Goal: Task Accomplishment & Management: Manage account settings

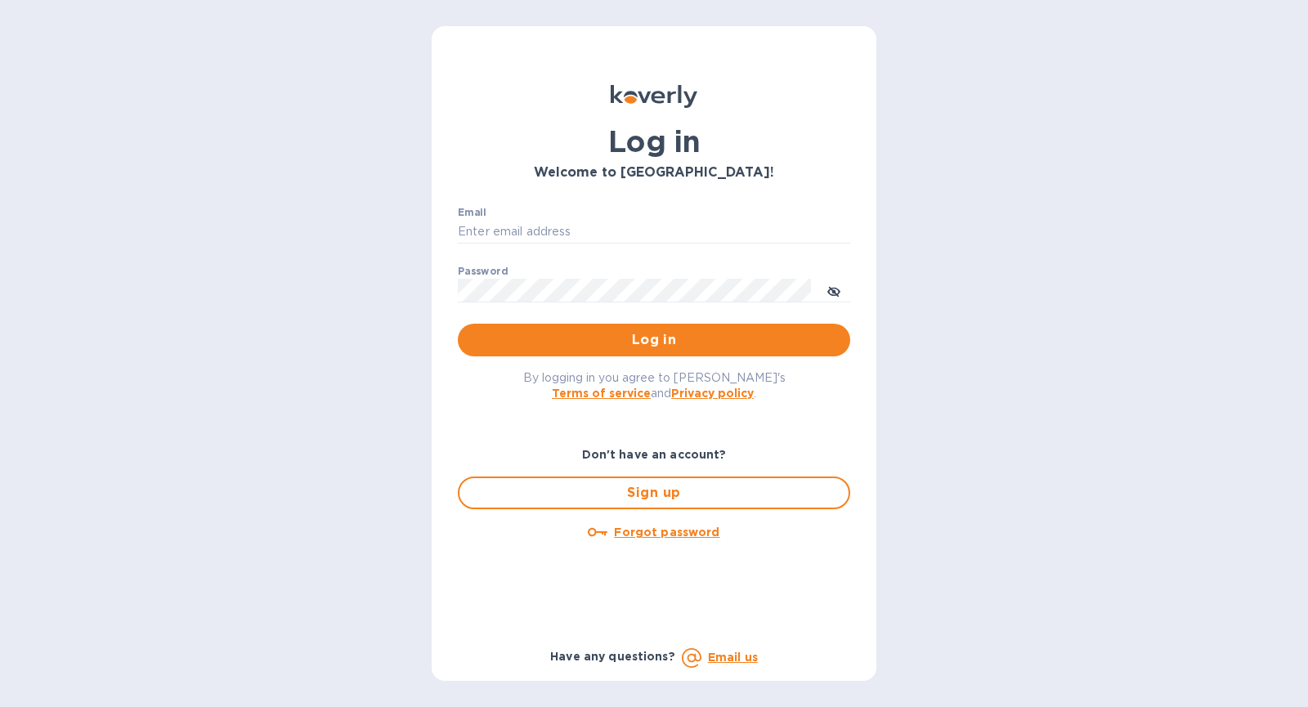
click at [521, 216] on div "Email ​" at bounding box center [654, 236] width 392 height 59
click at [517, 225] on input "Email" at bounding box center [654, 232] width 392 height 25
type input "michael@ammoelectric.com"
click at [458, 324] on button "Log in" at bounding box center [654, 340] width 392 height 33
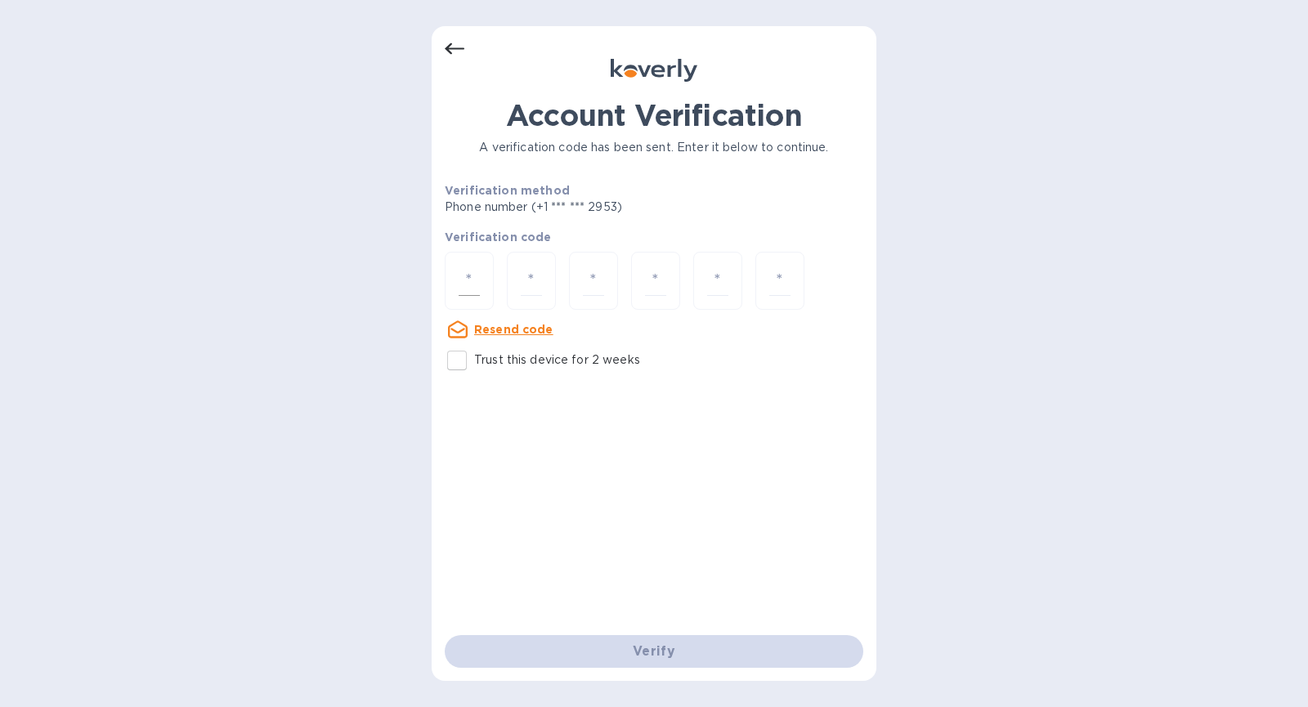
click at [459, 272] on input "number" at bounding box center [469, 281] width 21 height 30
type input "2"
type input "8"
type input "4"
type input "8"
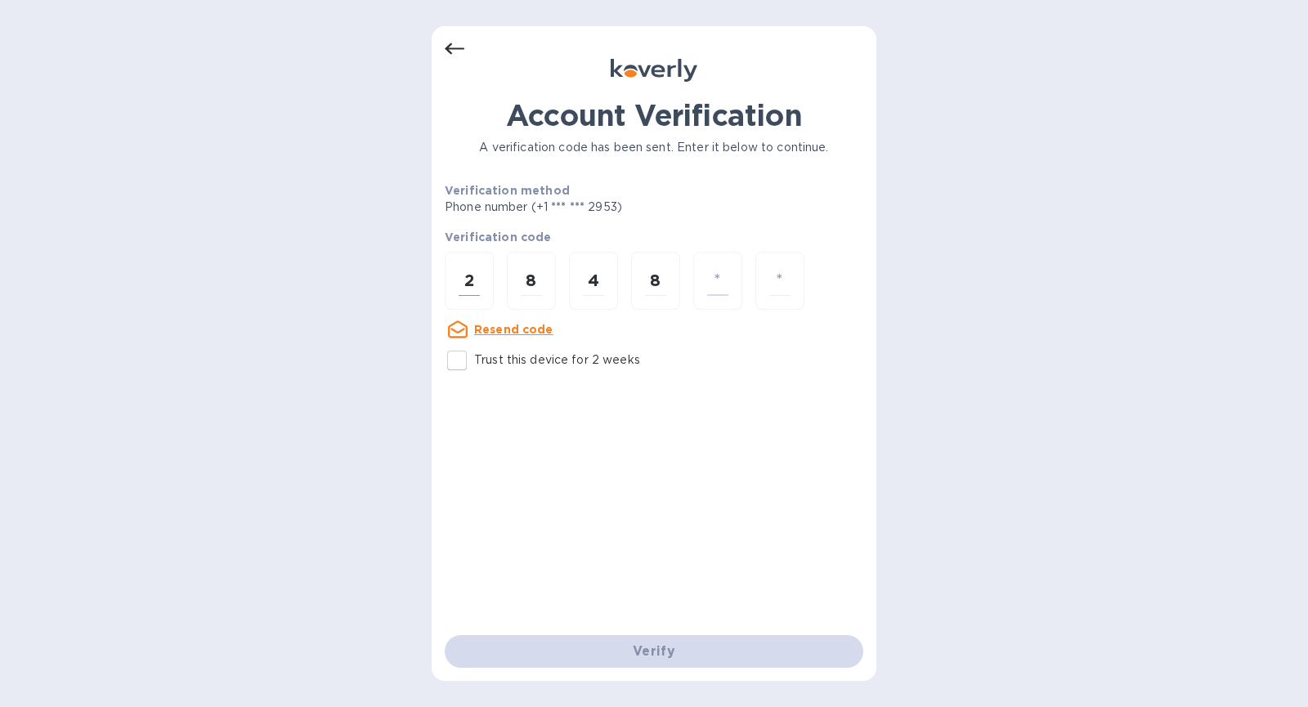
type input "7"
type input "5"
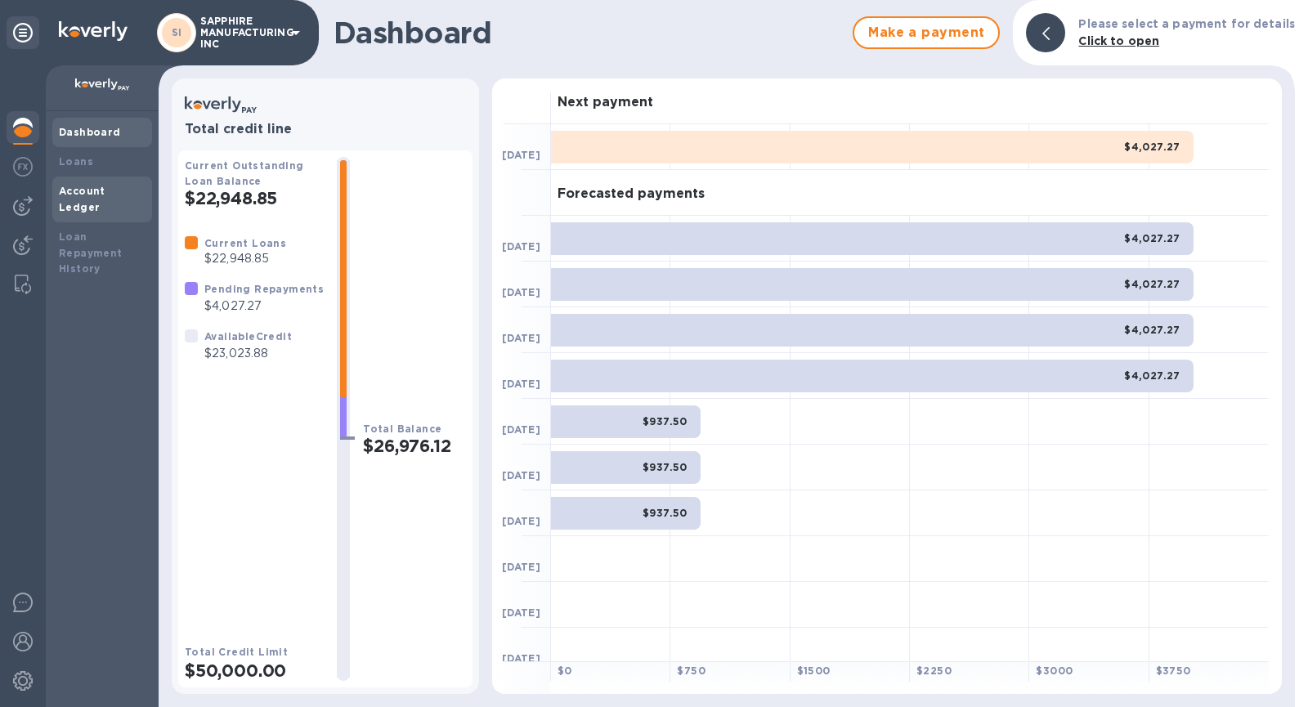
click at [105, 187] on b "Account Ledger" at bounding box center [82, 199] width 47 height 29
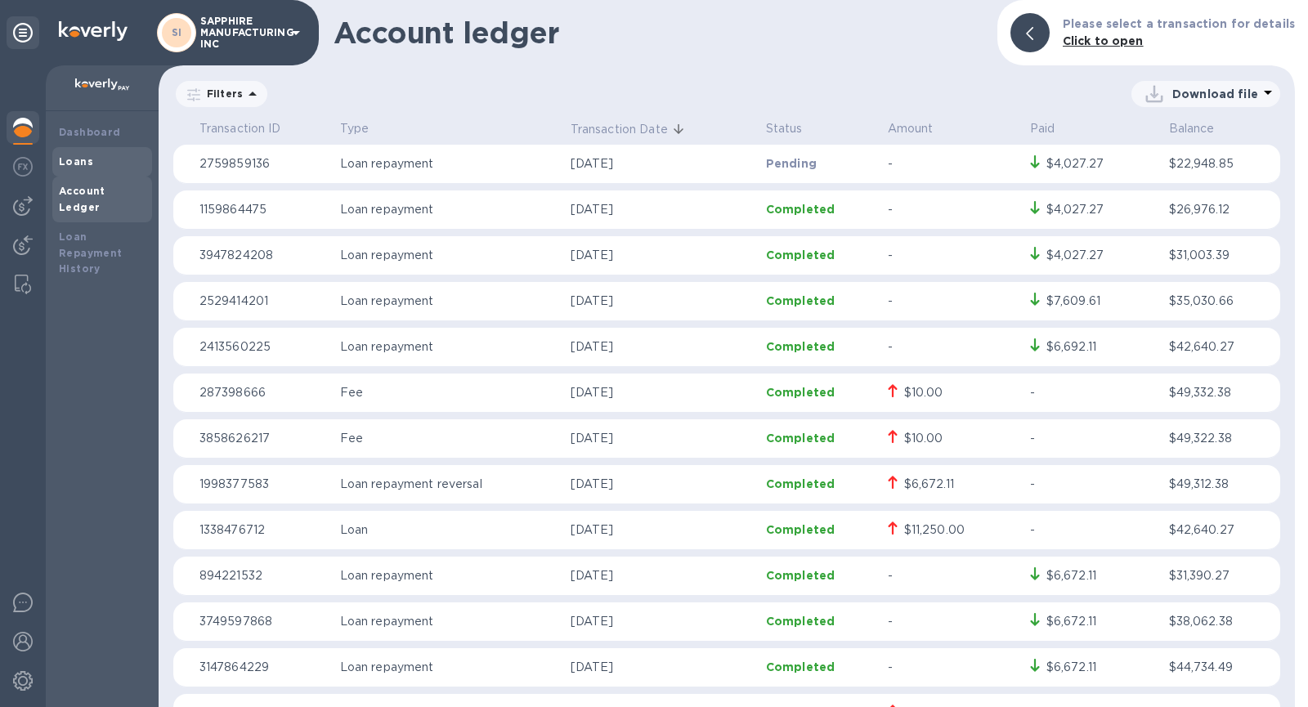
click at [124, 169] on div "Loans" at bounding box center [102, 162] width 87 height 16
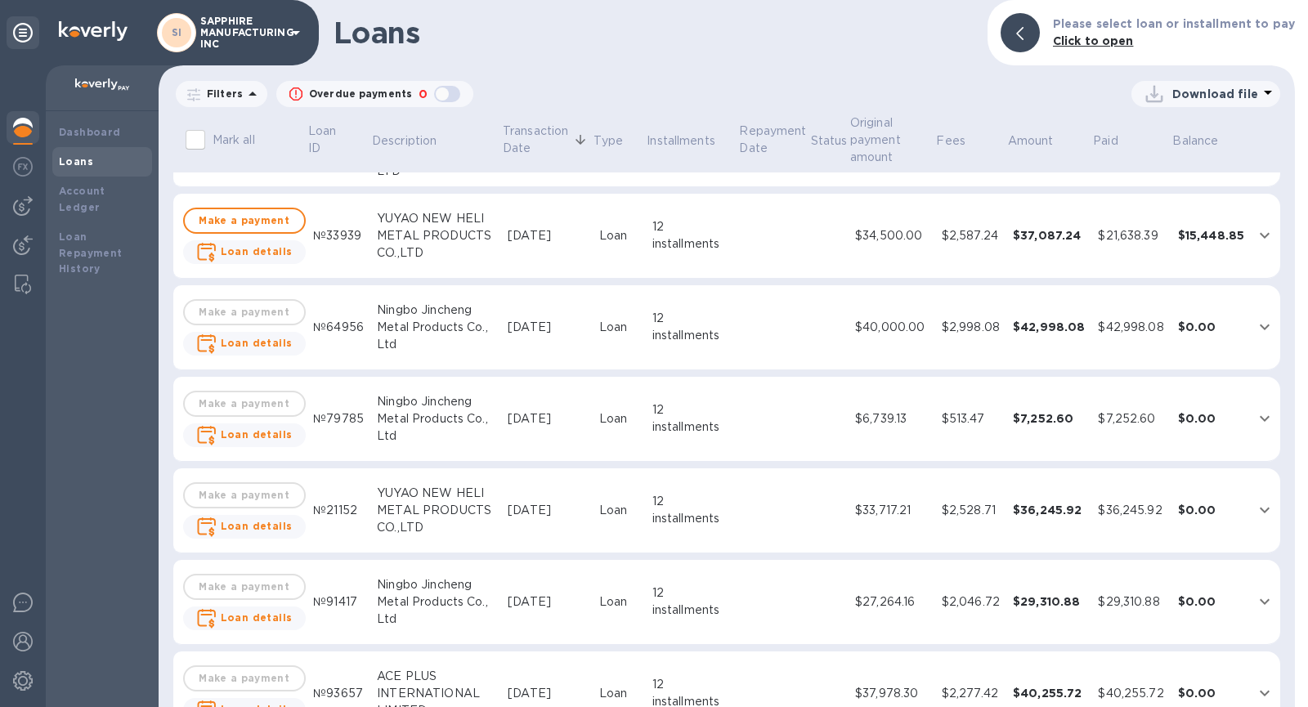
scroll to position [101, 0]
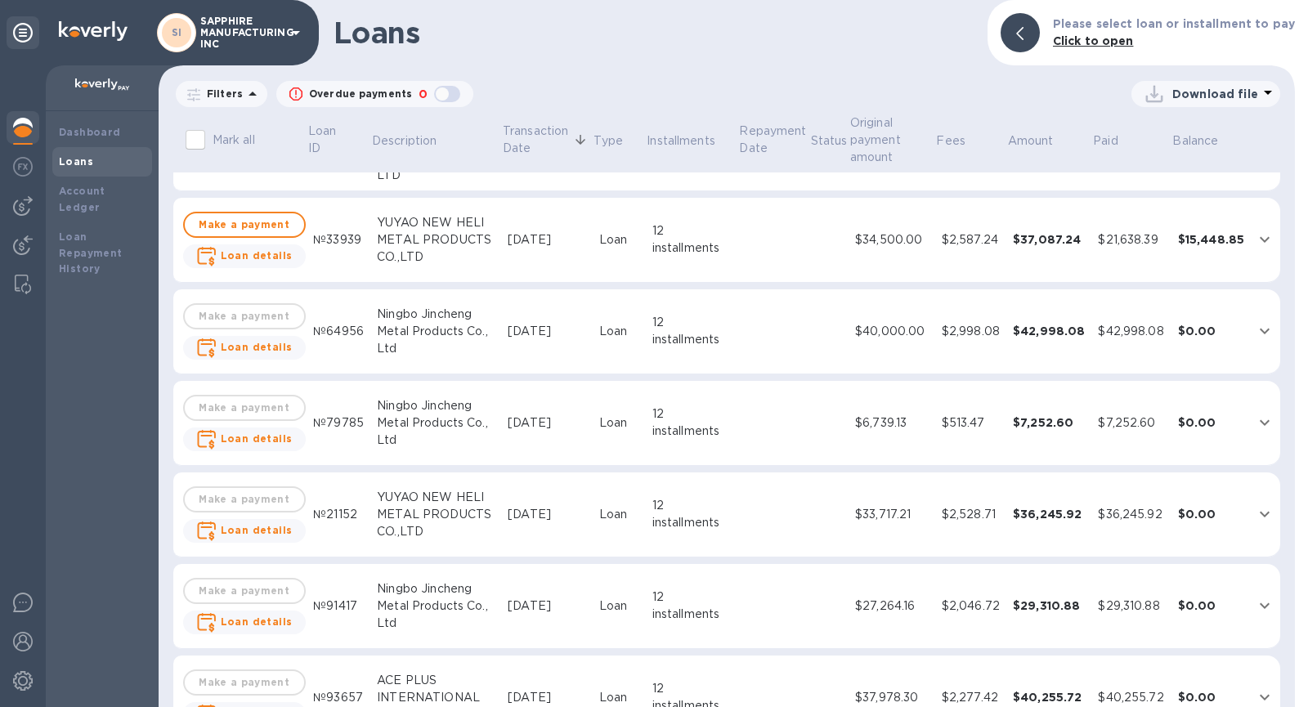
drag, startPoint x: 790, startPoint y: 71, endPoint x: 1176, endPoint y: 106, distance: 388.2
click at [1176, 106] on div "Download file" at bounding box center [1204, 94] width 126 height 26
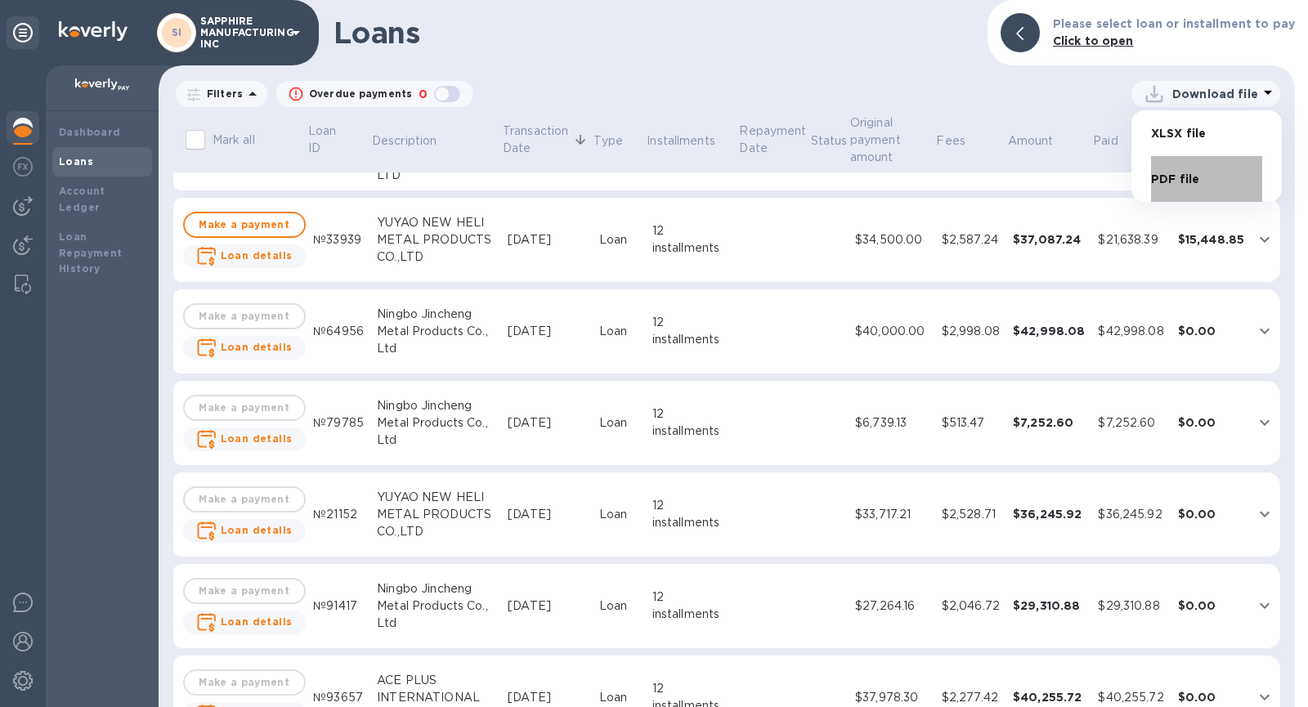
click at [1183, 177] on li "PDF file" at bounding box center [1206, 179] width 111 height 46
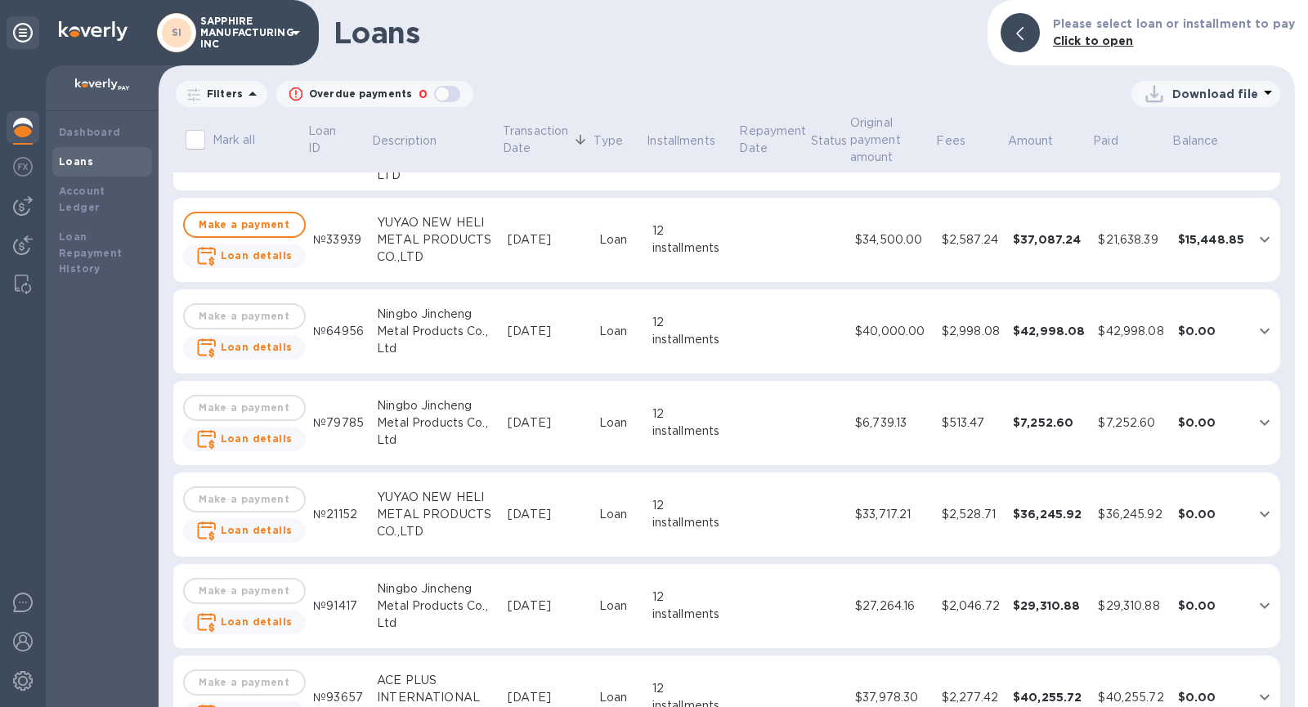
click at [248, 24] on p "SAPPHIRE MANUFACTURING INC" at bounding box center [241, 33] width 82 height 34
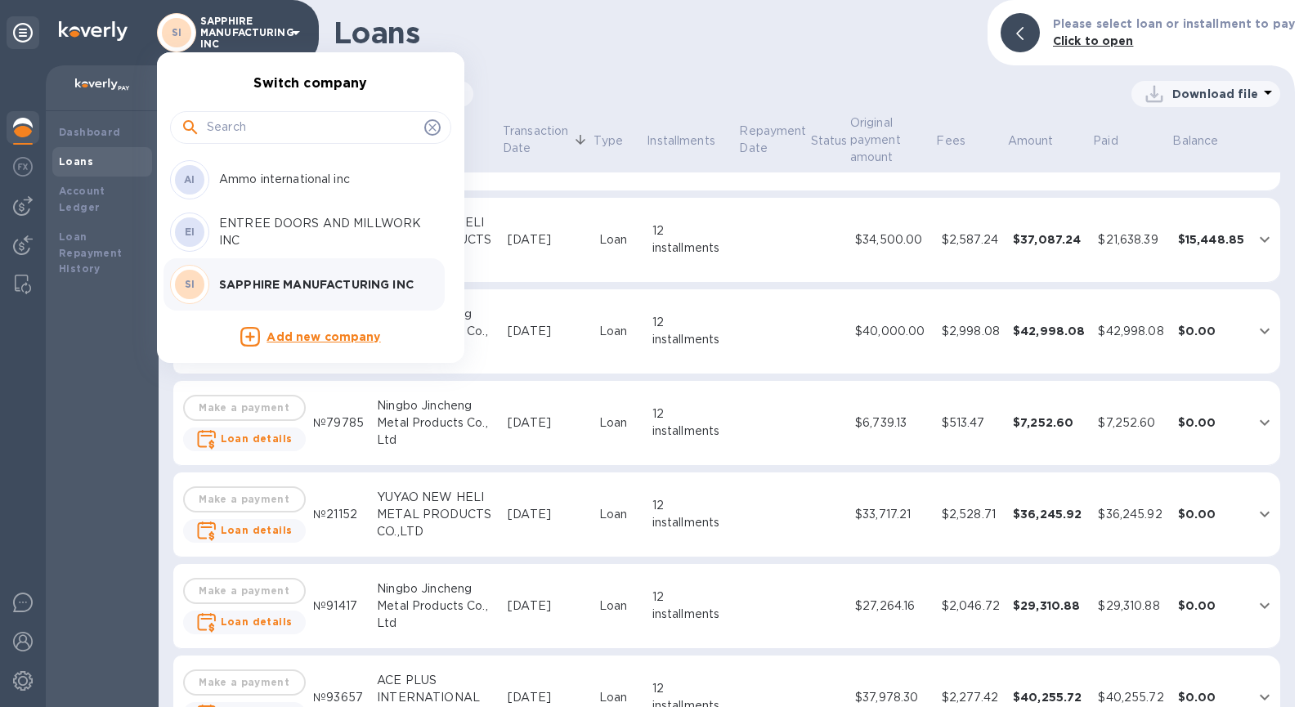
click at [276, 222] on p "ENTREE DOORS AND MILLWORK INC" at bounding box center [322, 232] width 206 height 34
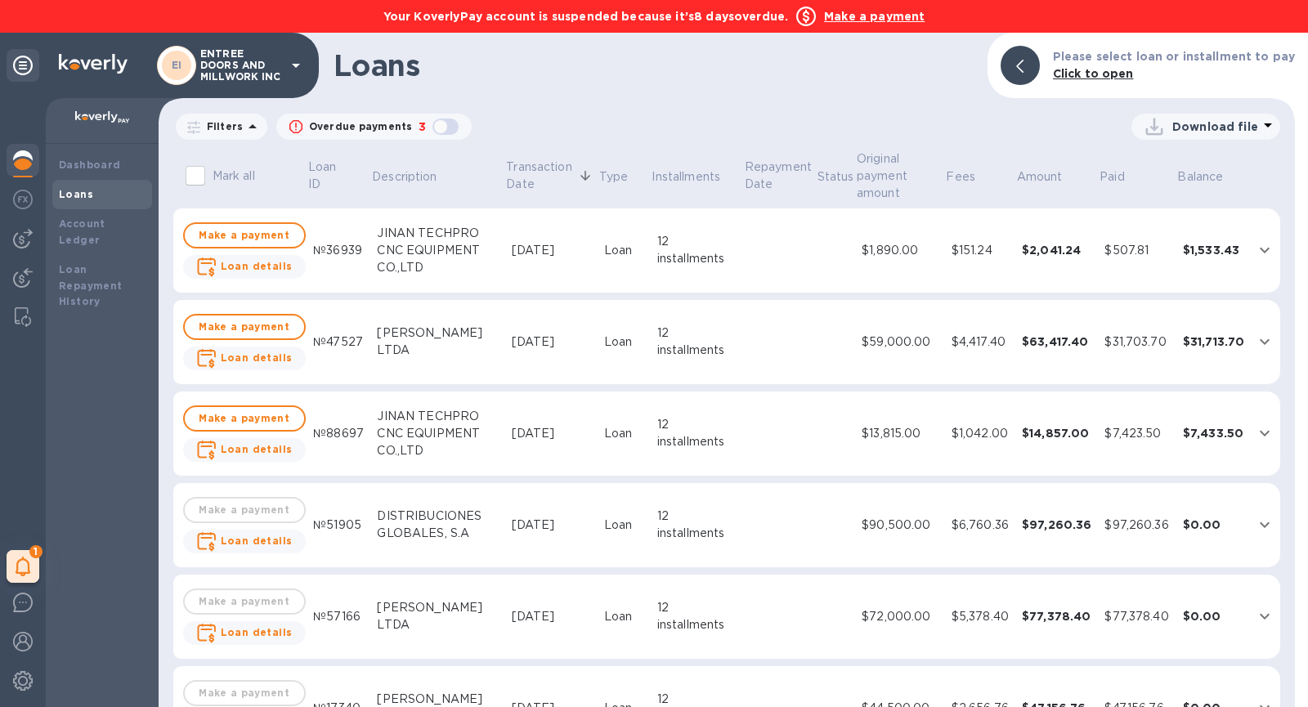
click at [1188, 123] on p "Download file" at bounding box center [1215, 127] width 86 height 16
click at [1177, 207] on li "PDF file" at bounding box center [1206, 212] width 111 height 46
click at [1244, 69] on p "Click to open" at bounding box center [1174, 73] width 242 height 17
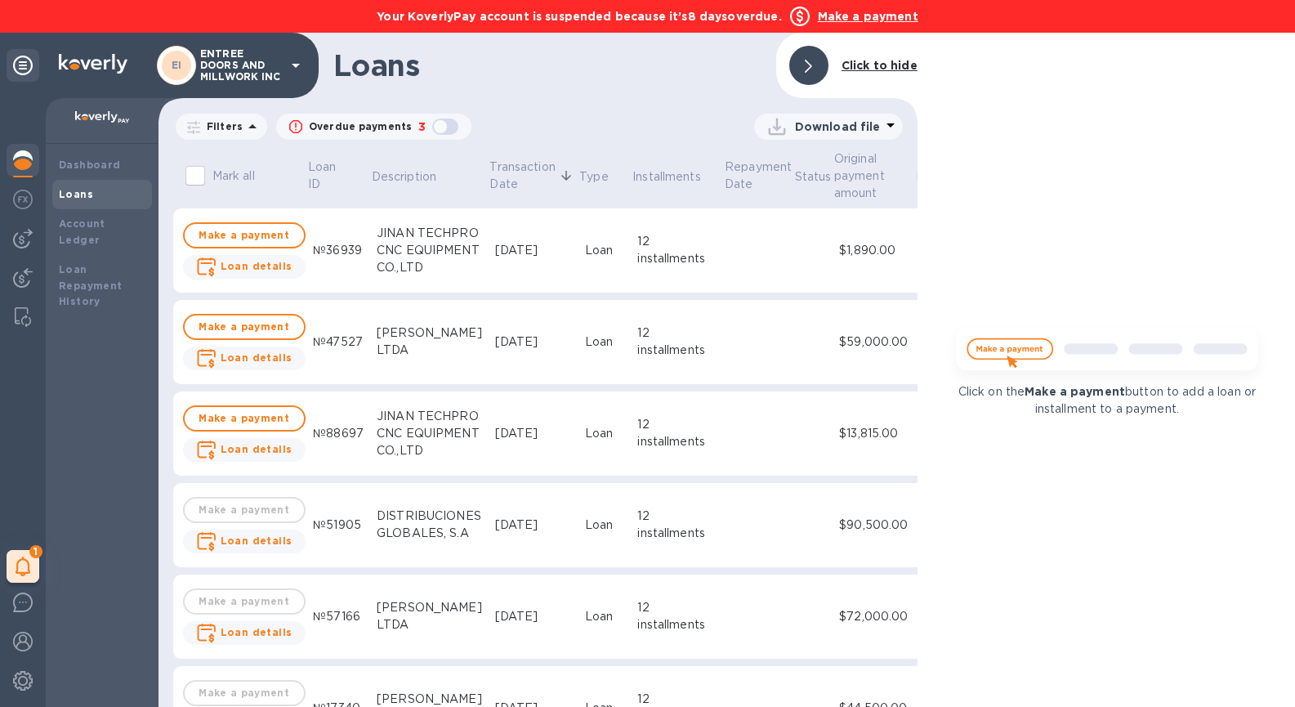
click at [849, 64] on b "Click to hide" at bounding box center [880, 65] width 76 height 13
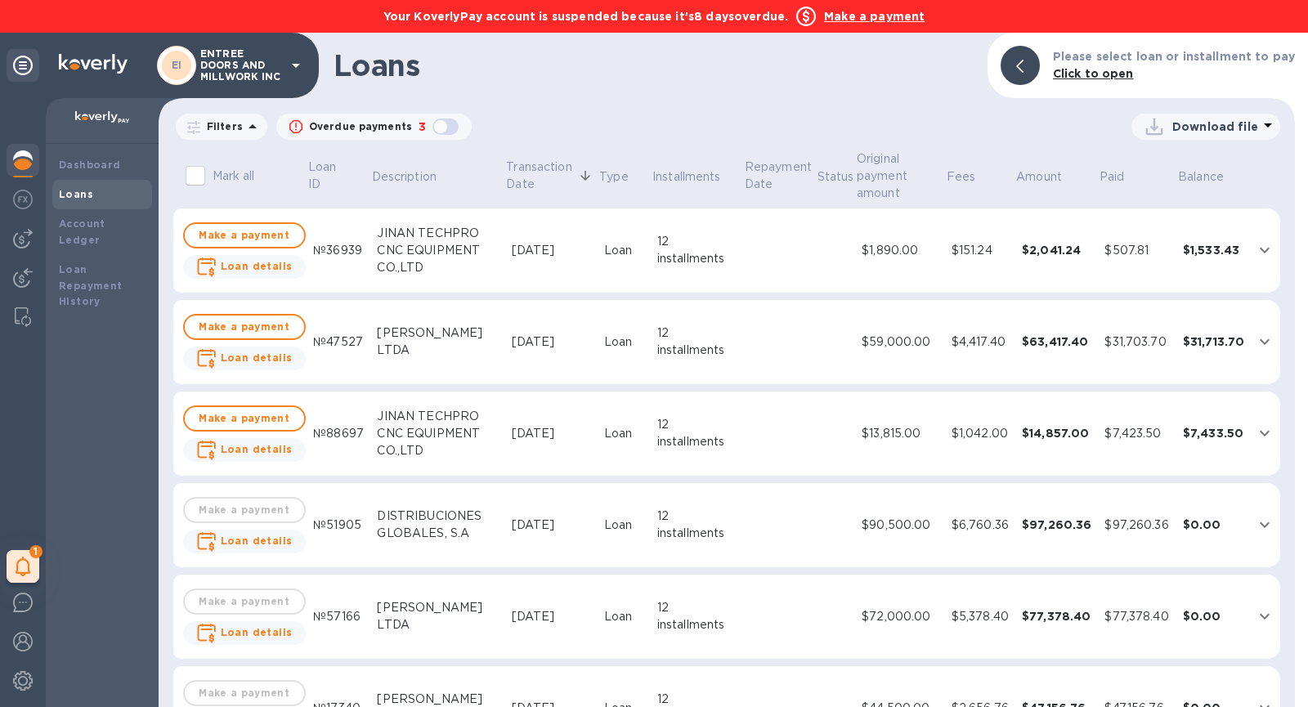
click at [258, 64] on p "ENTREE DOORS AND MILLWORK INC" at bounding box center [241, 65] width 82 height 34
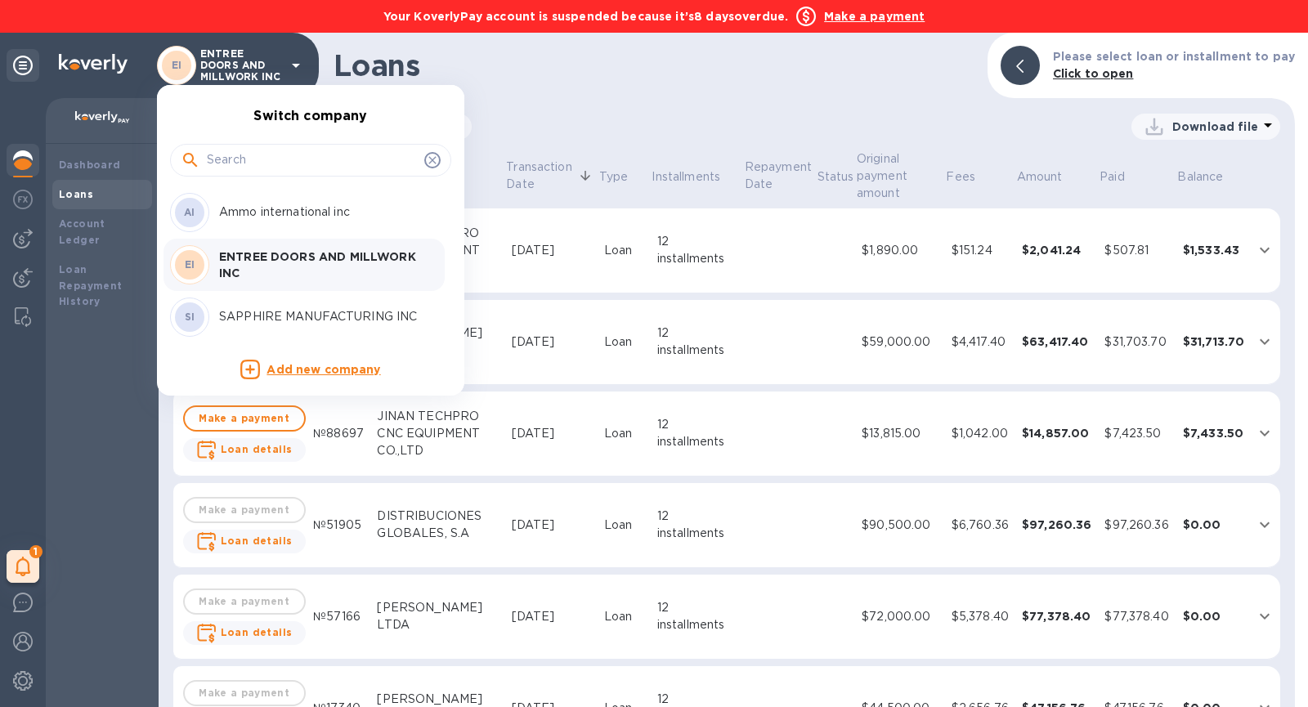
click at [24, 60] on div at bounding box center [654, 353] width 1308 height 707
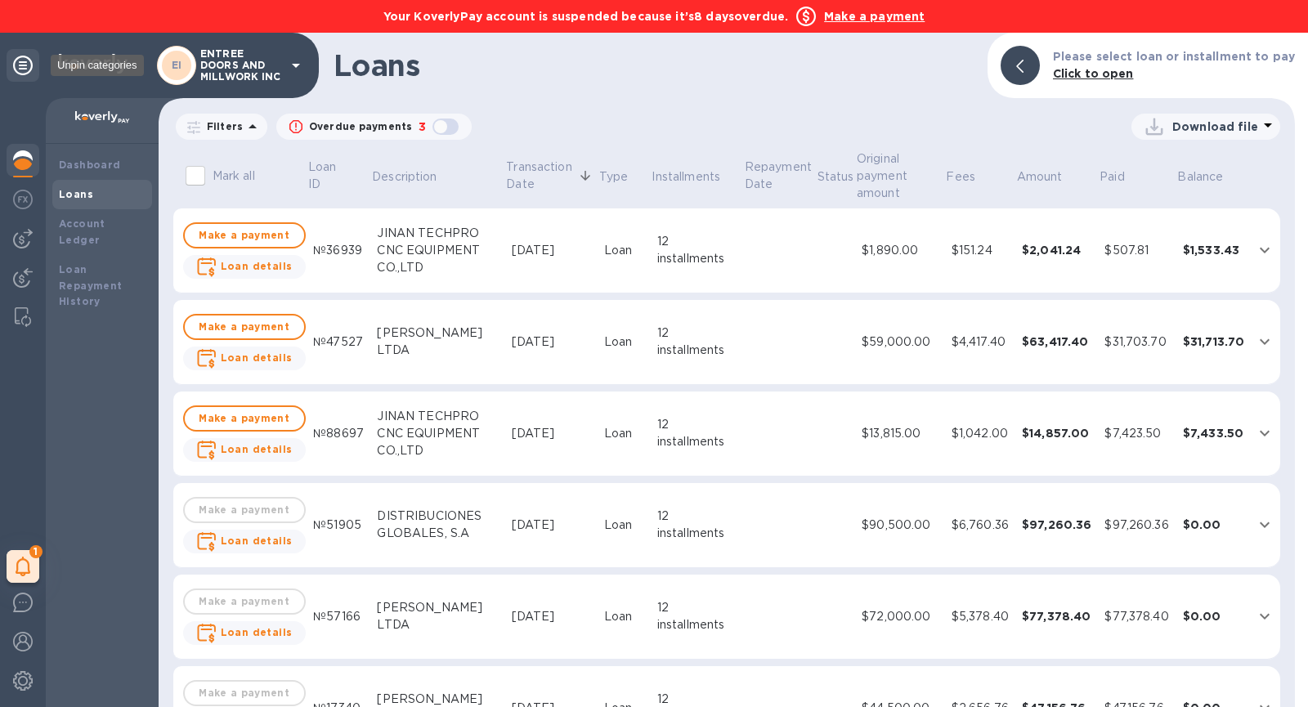
click at [26, 68] on icon at bounding box center [23, 66] width 20 height 20
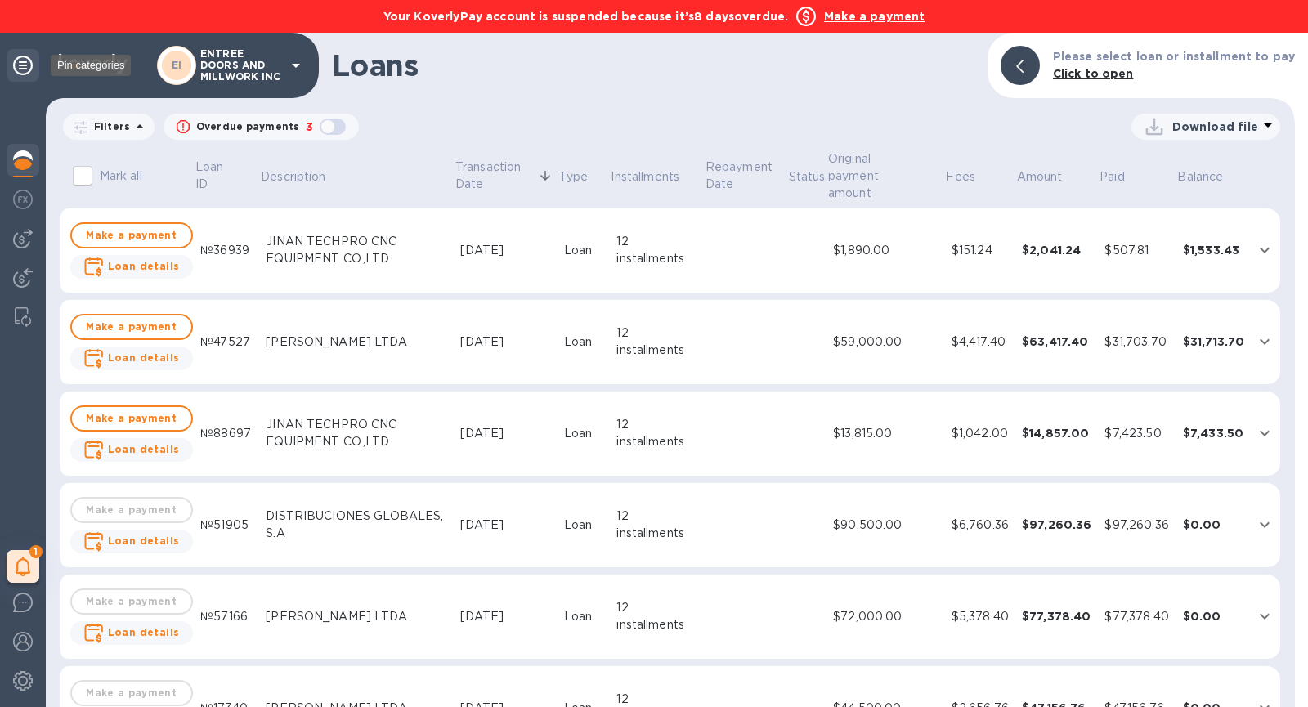
click at [26, 69] on icon at bounding box center [23, 66] width 20 height 20
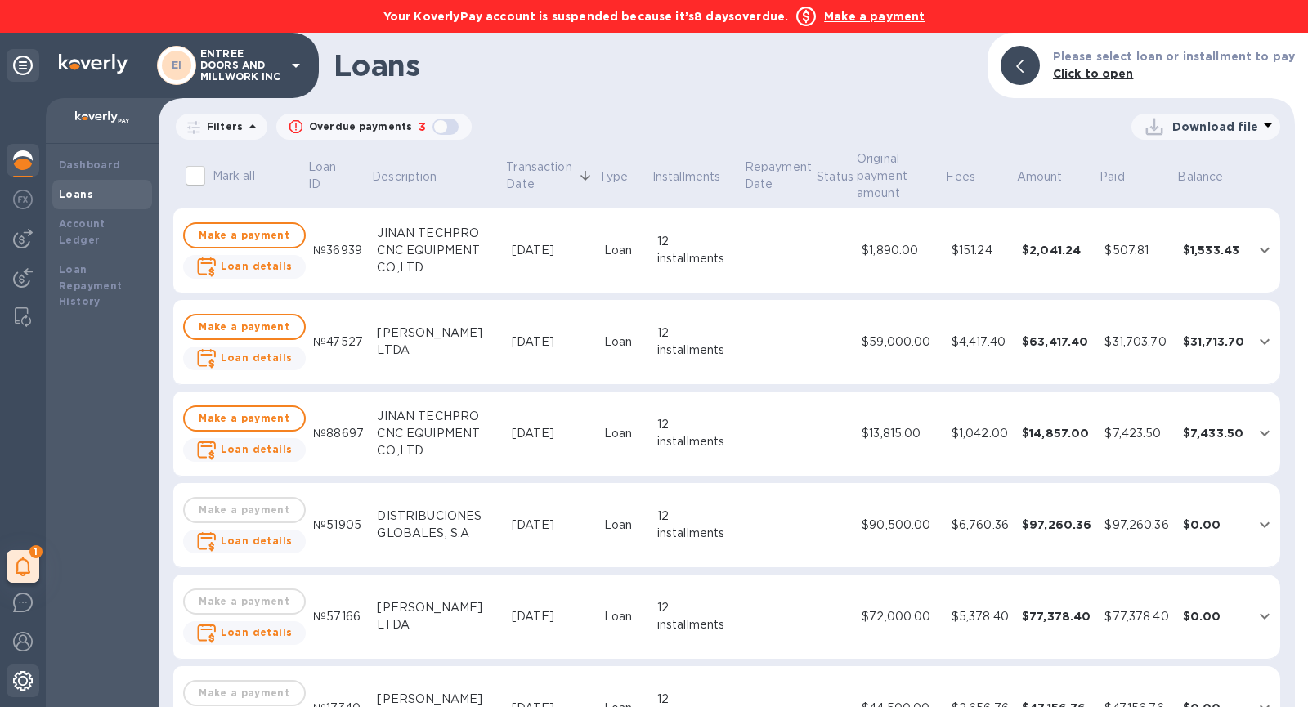
click at [22, 678] on img at bounding box center [23, 681] width 20 height 20
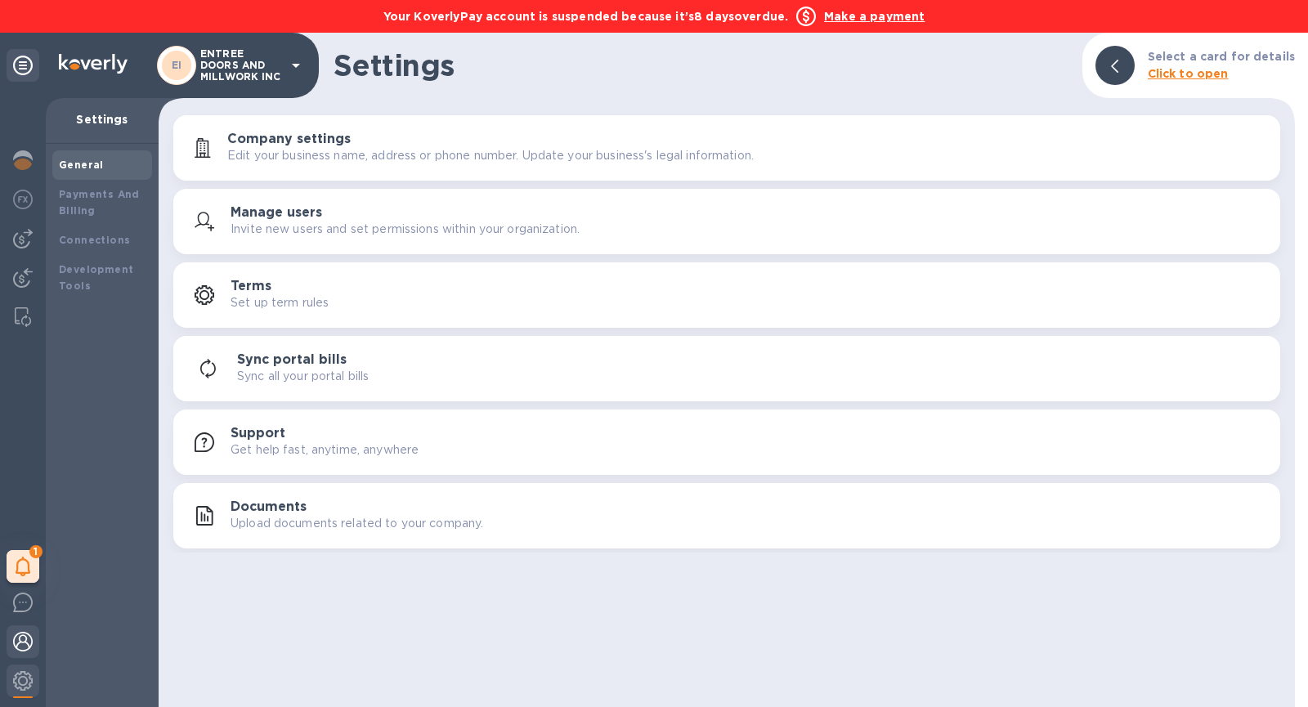
click at [22, 640] on img at bounding box center [23, 642] width 20 height 20
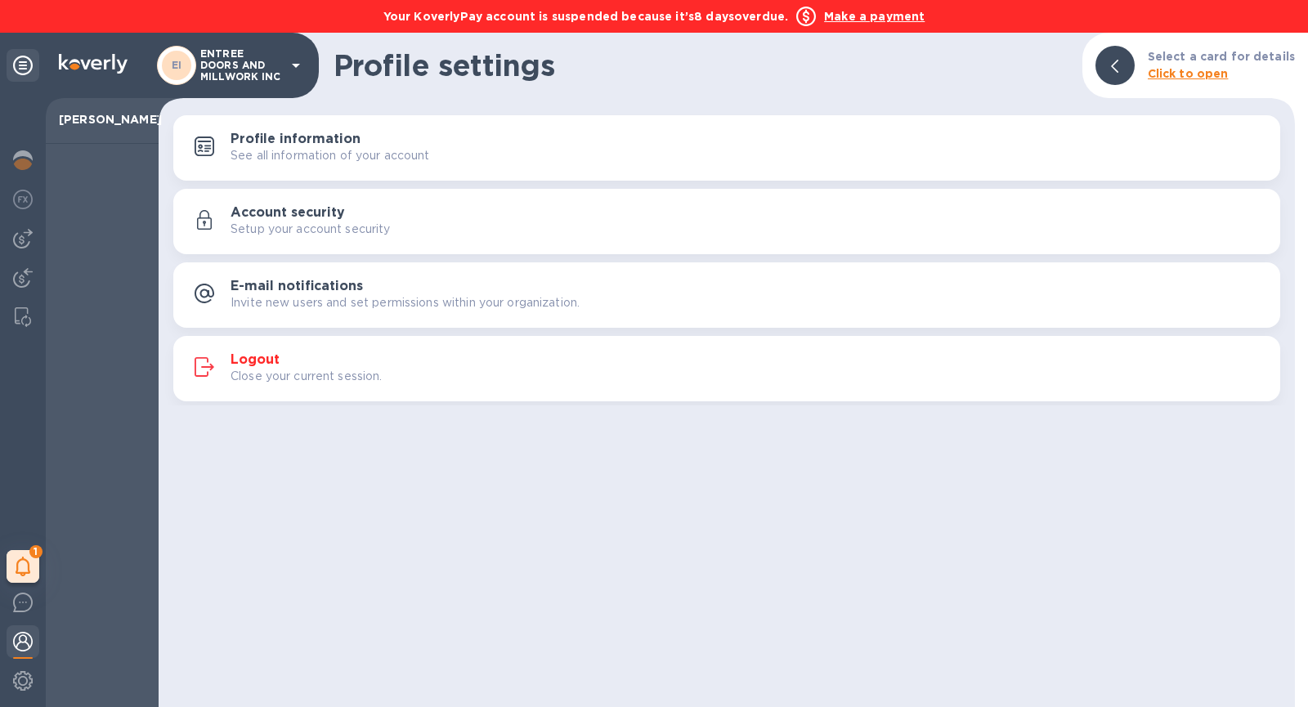
click at [292, 351] on div "Logout Close your current session." at bounding box center [726, 368] width 1087 height 39
